Goal: Task Accomplishment & Management: Use online tool/utility

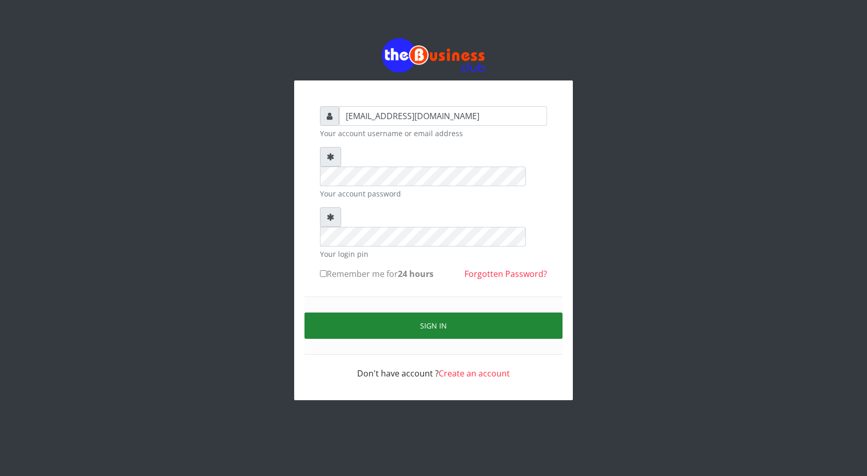
click at [433, 313] on button "Sign in" at bounding box center [434, 326] width 258 height 26
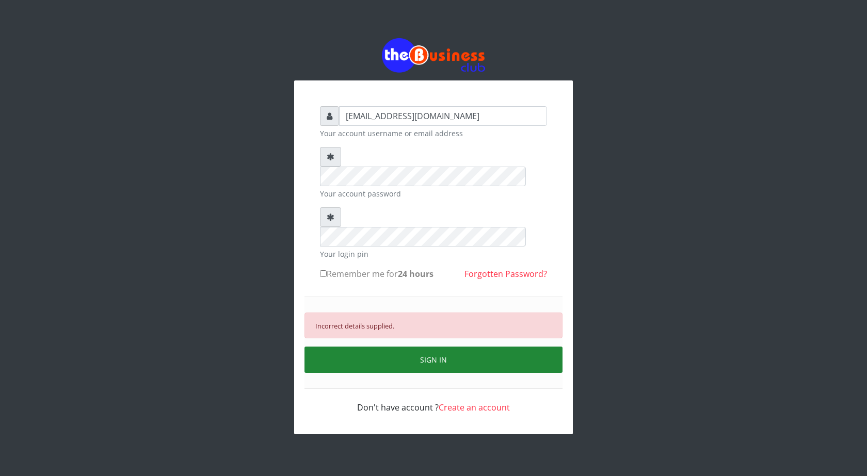
click at [435, 347] on button "SIGN IN" at bounding box center [434, 360] width 258 height 26
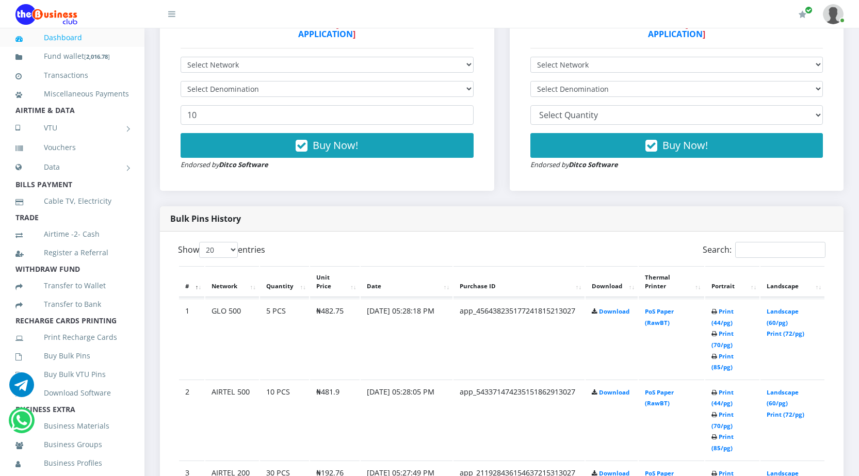
scroll to position [360, 0]
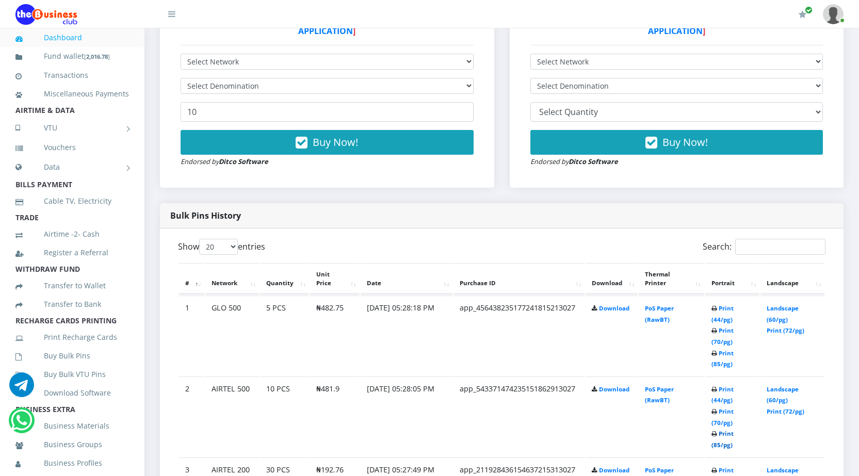
click at [718, 445] on link "Print (85/pg)" at bounding box center [723, 439] width 22 height 19
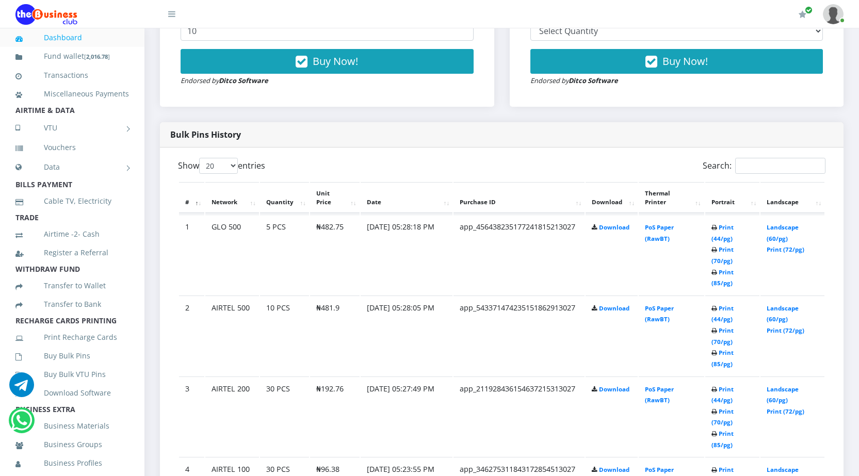
scroll to position [465, 0]
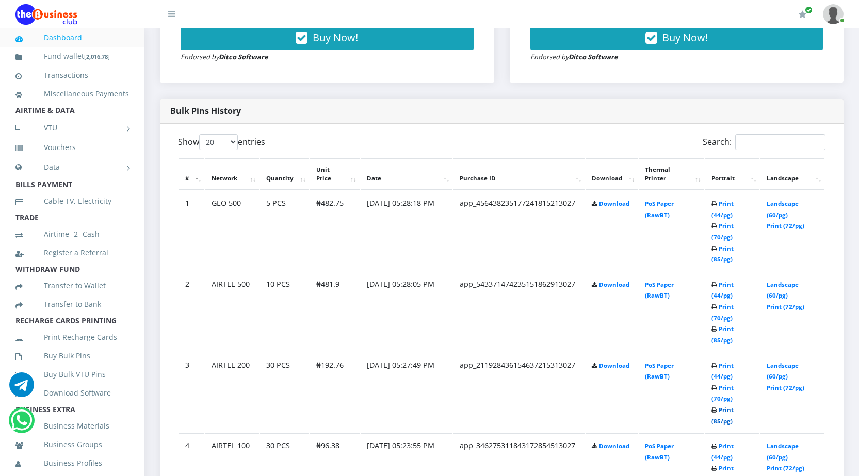
click at [719, 421] on link "Print (85/pg)" at bounding box center [723, 415] width 22 height 19
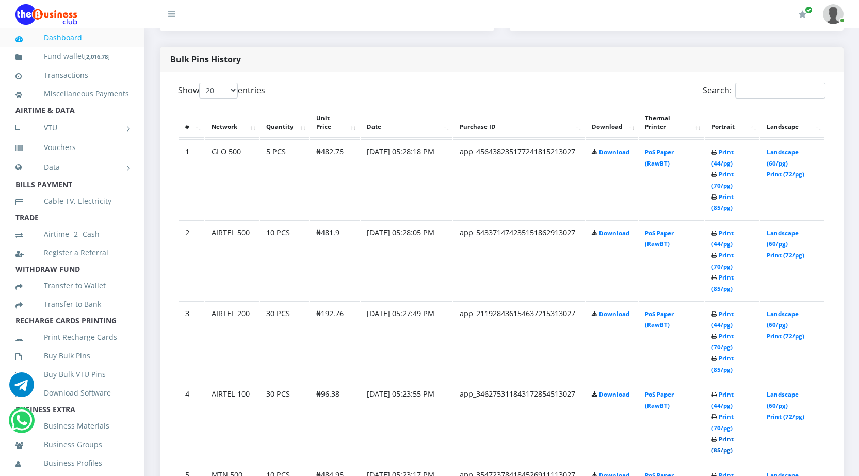
click at [715, 449] on link "Print (85/pg)" at bounding box center [723, 445] width 22 height 19
click at [715, 289] on link "Print (85/pg)" at bounding box center [723, 283] width 22 height 19
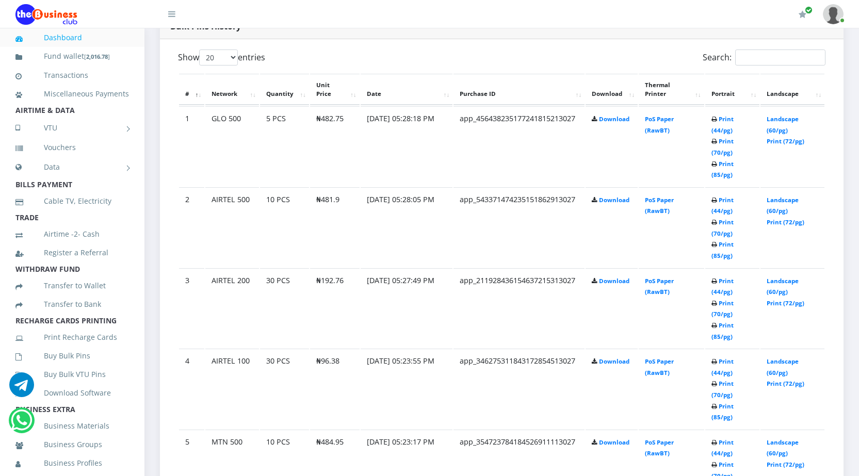
scroll to position [620, 0]
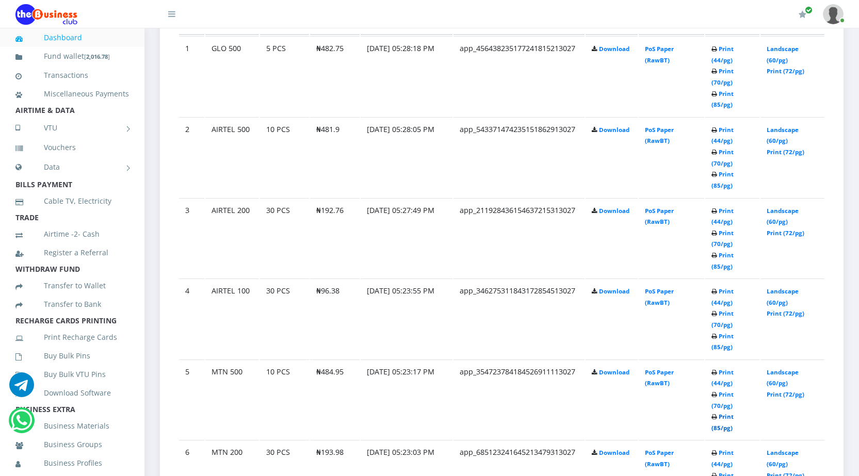
click at [720, 427] on link "Print (85/pg)" at bounding box center [723, 422] width 22 height 19
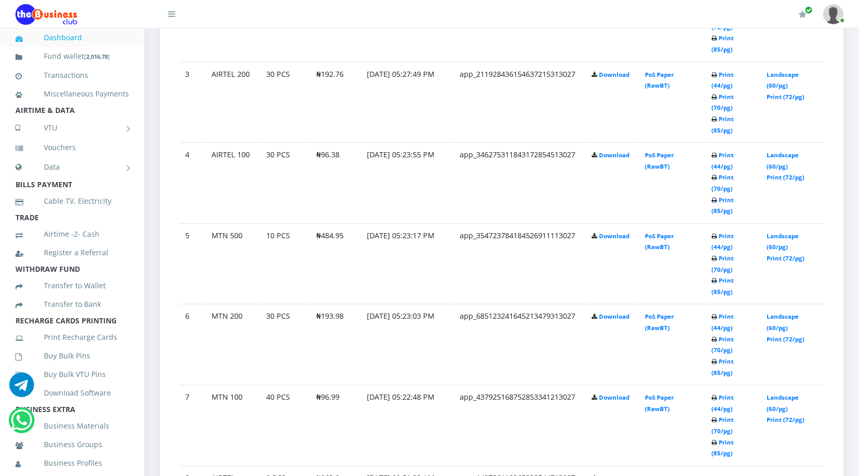
scroll to position [775, 0]
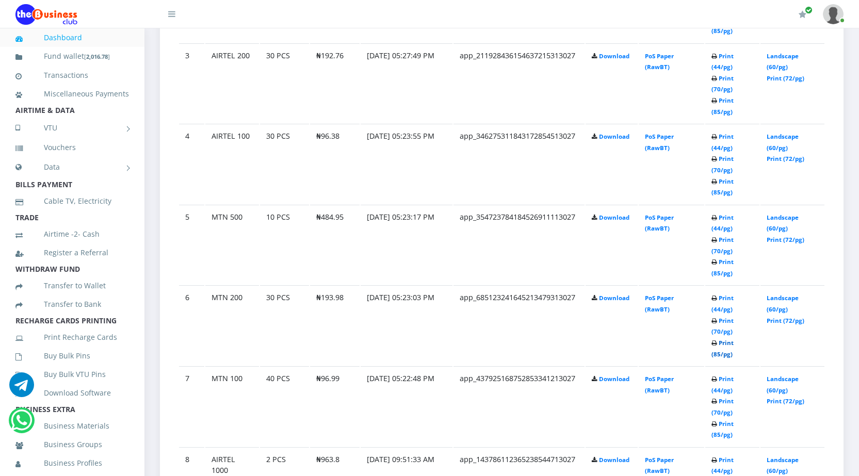
click at [718, 354] on link "Print (85/pg)" at bounding box center [723, 348] width 22 height 19
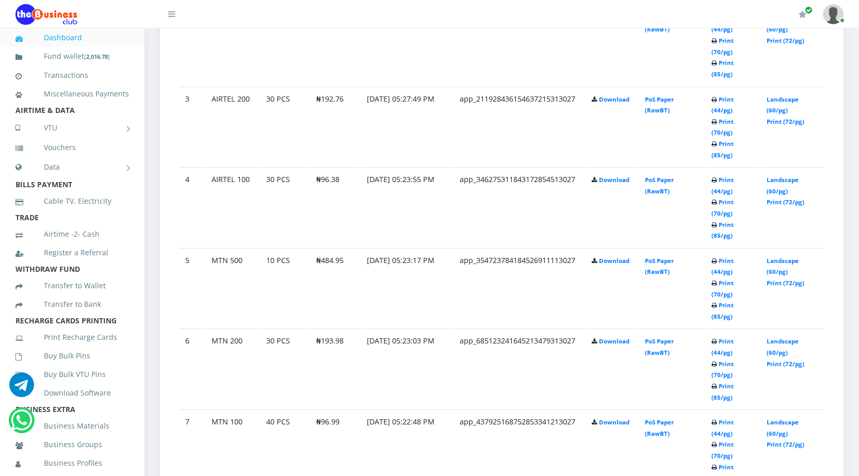
scroll to position [775, 0]
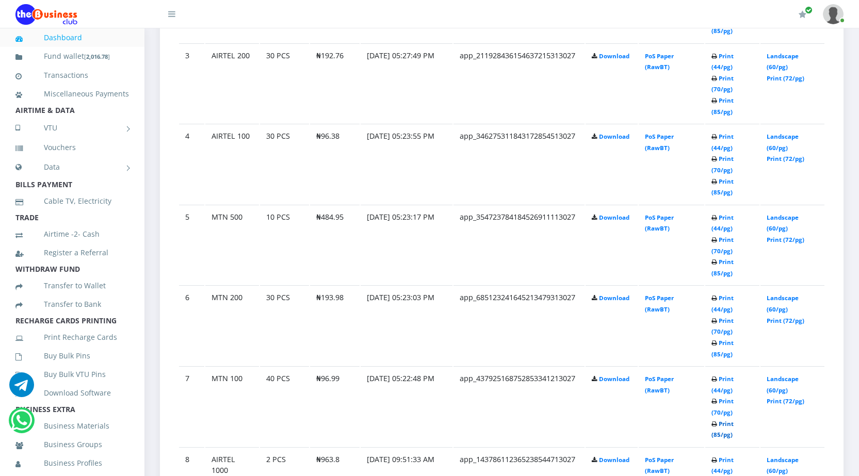
click at [717, 435] on link "Print (85/pg)" at bounding box center [723, 429] width 22 height 19
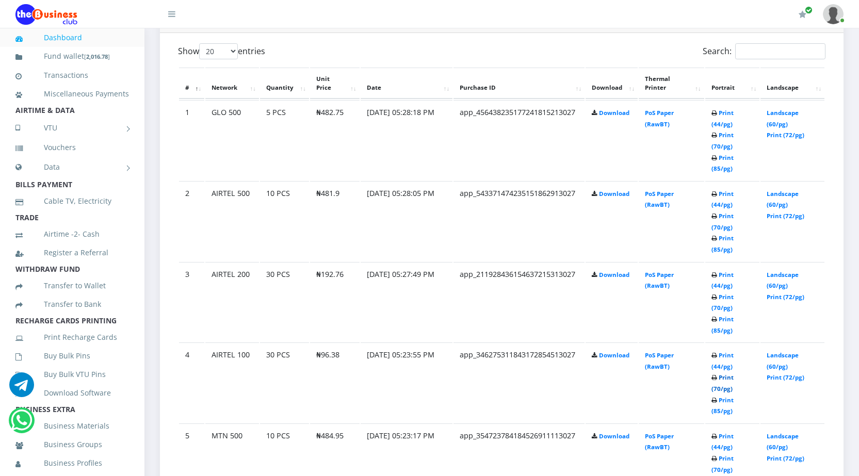
scroll to position [517, 0]
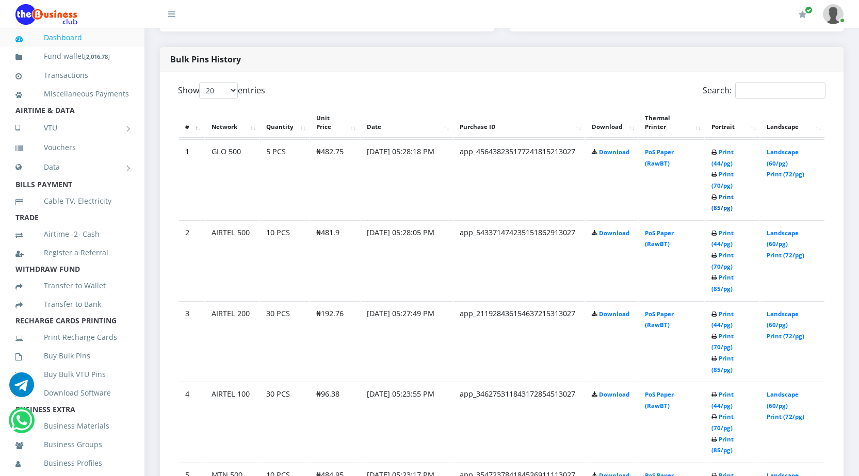
click at [714, 205] on link "Print (85/pg)" at bounding box center [723, 202] width 22 height 19
click at [717, 208] on link "Print (85/pg)" at bounding box center [723, 202] width 22 height 19
